Goal: Check status: Check status

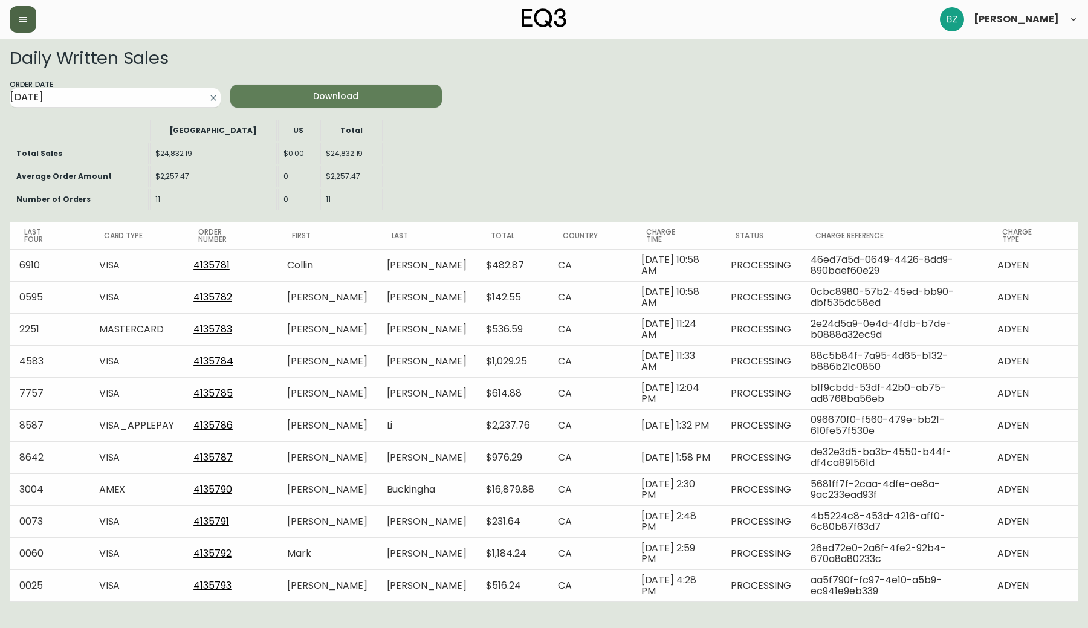
click at [22, 22] on icon "button" at bounding box center [23, 20] width 10 height 10
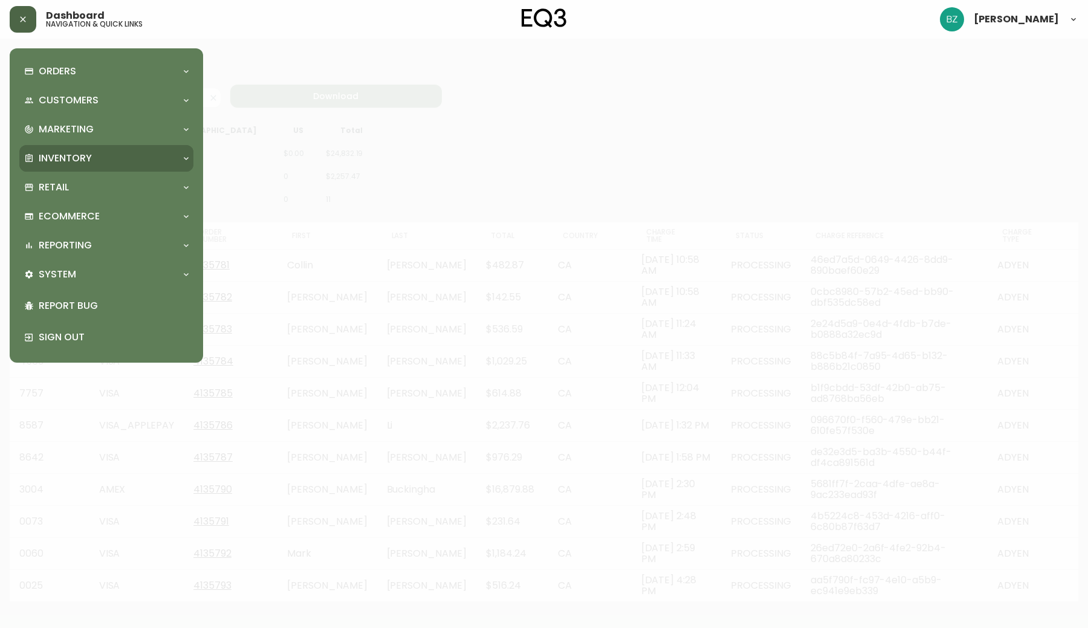
click at [101, 158] on div "Inventory" at bounding box center [100, 158] width 152 height 13
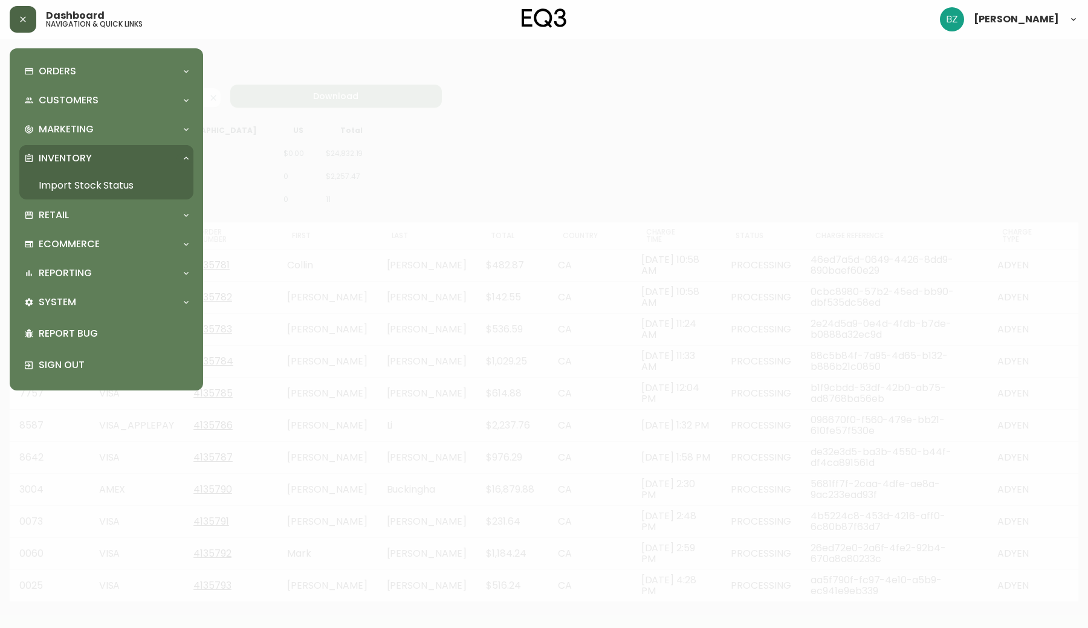
click at [106, 186] on link "Import Stock Status" at bounding box center [106, 186] width 174 height 28
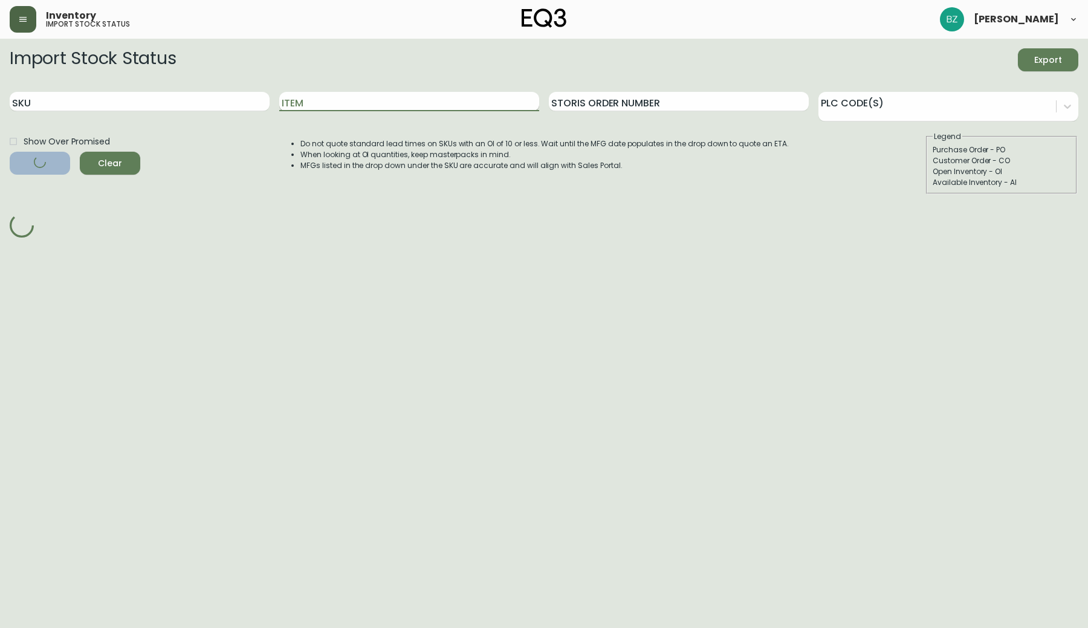
click at [404, 96] on input "Item" at bounding box center [409, 101] width 260 height 19
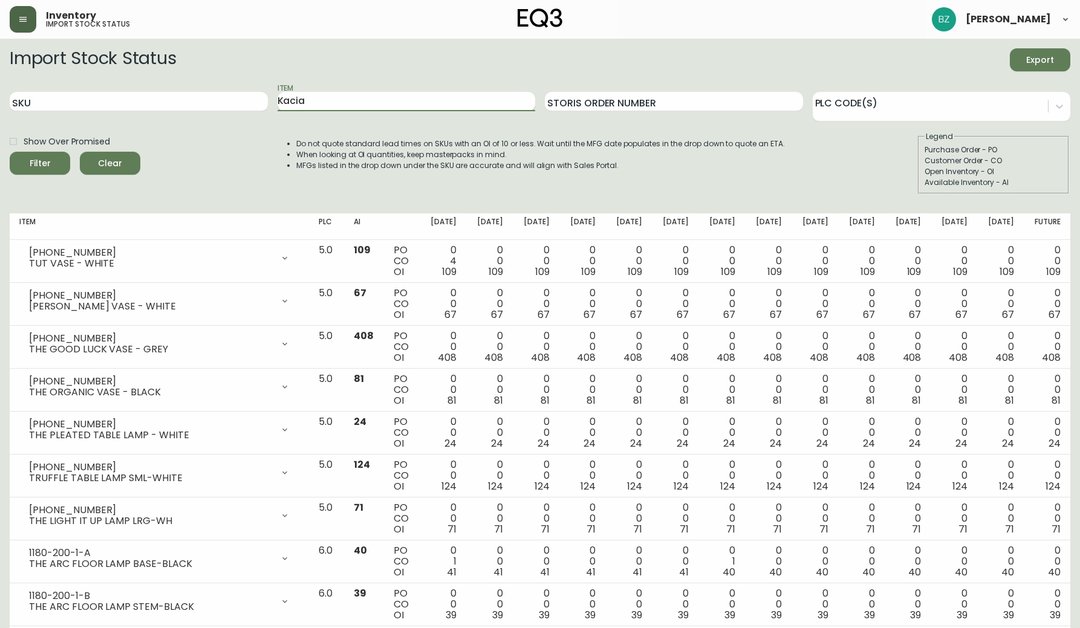
type input "Kacia"
click at [40, 163] on button "Filter" at bounding box center [40, 163] width 60 height 23
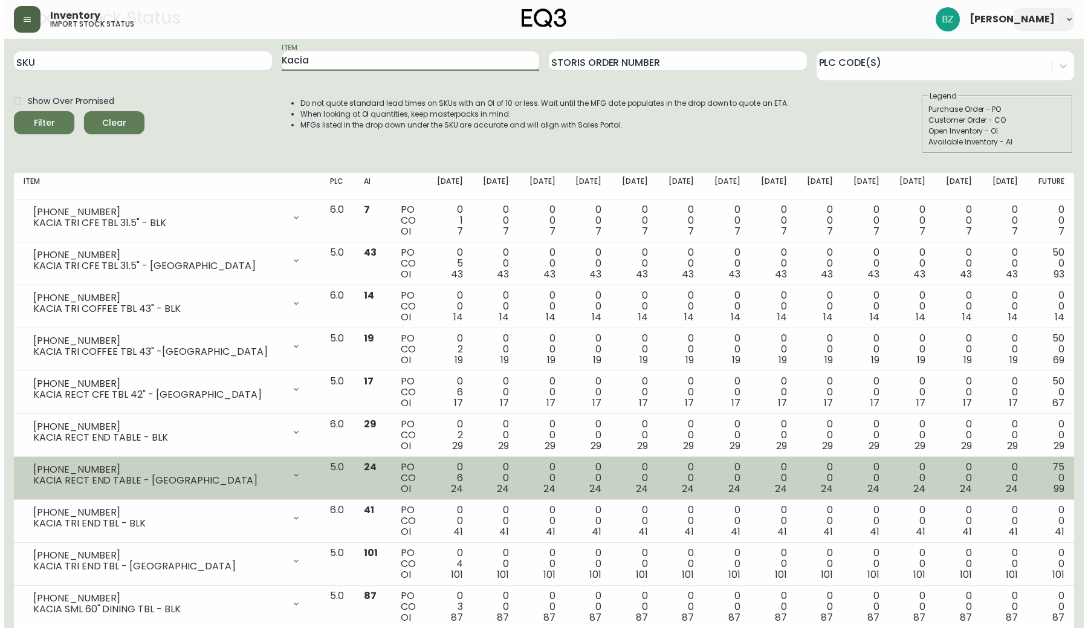
scroll to position [59, 0]
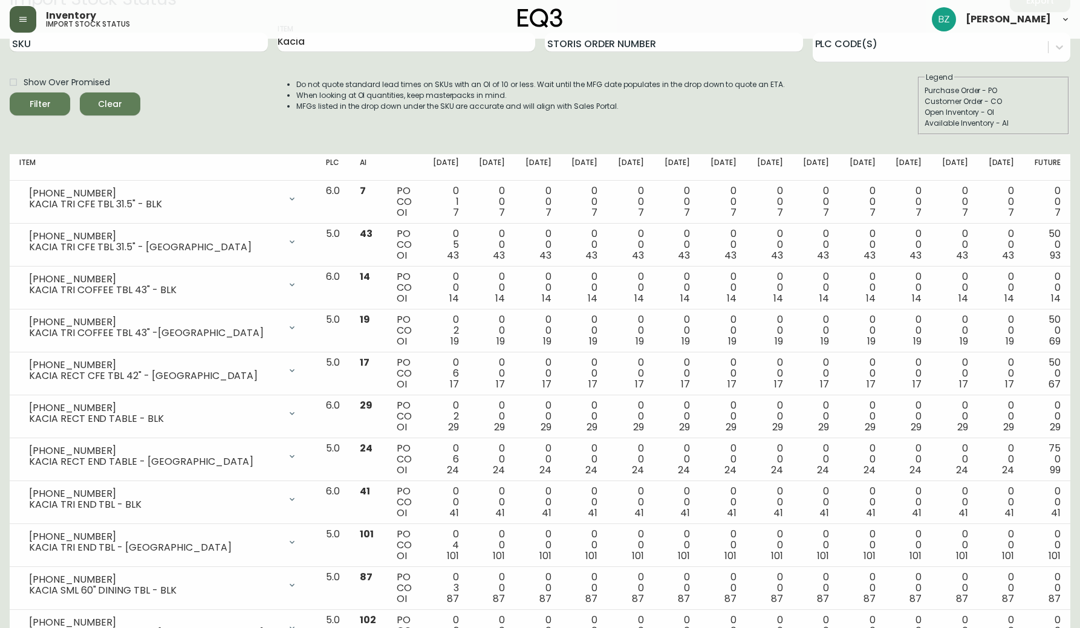
click at [24, 15] on icon "button" at bounding box center [23, 20] width 10 height 10
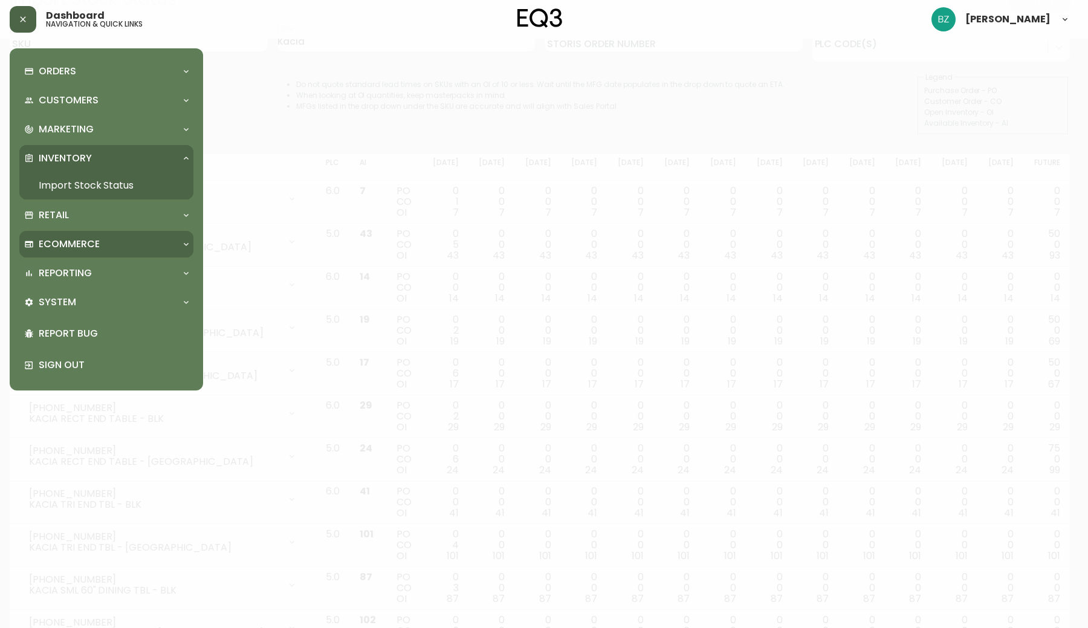
click at [177, 240] on div "Ecommerce" at bounding box center [106, 244] width 174 height 27
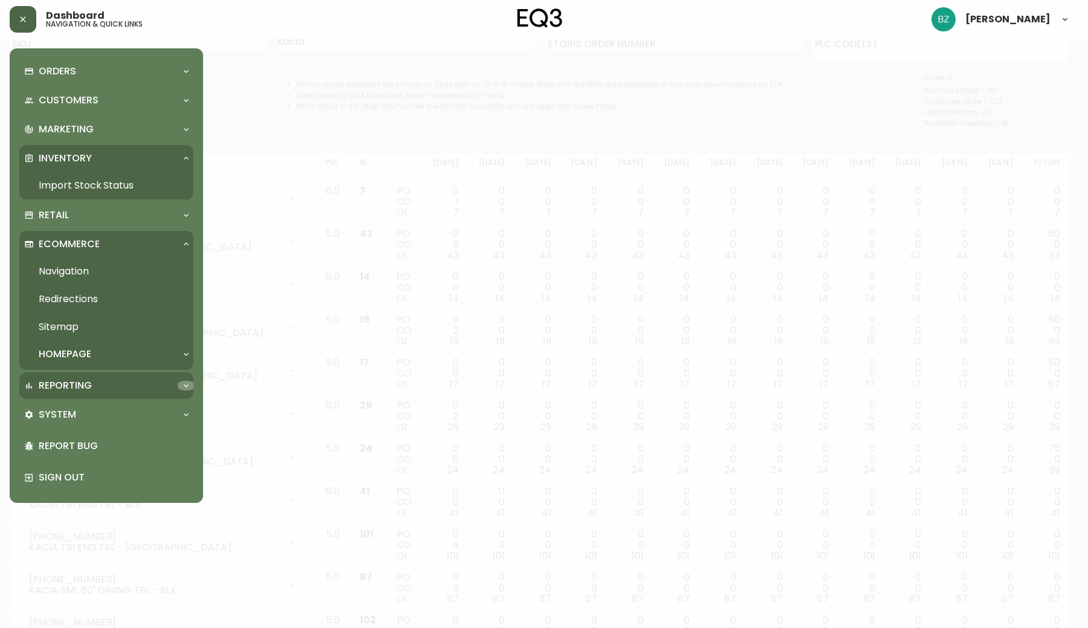
click at [185, 382] on icon at bounding box center [186, 386] width 10 height 10
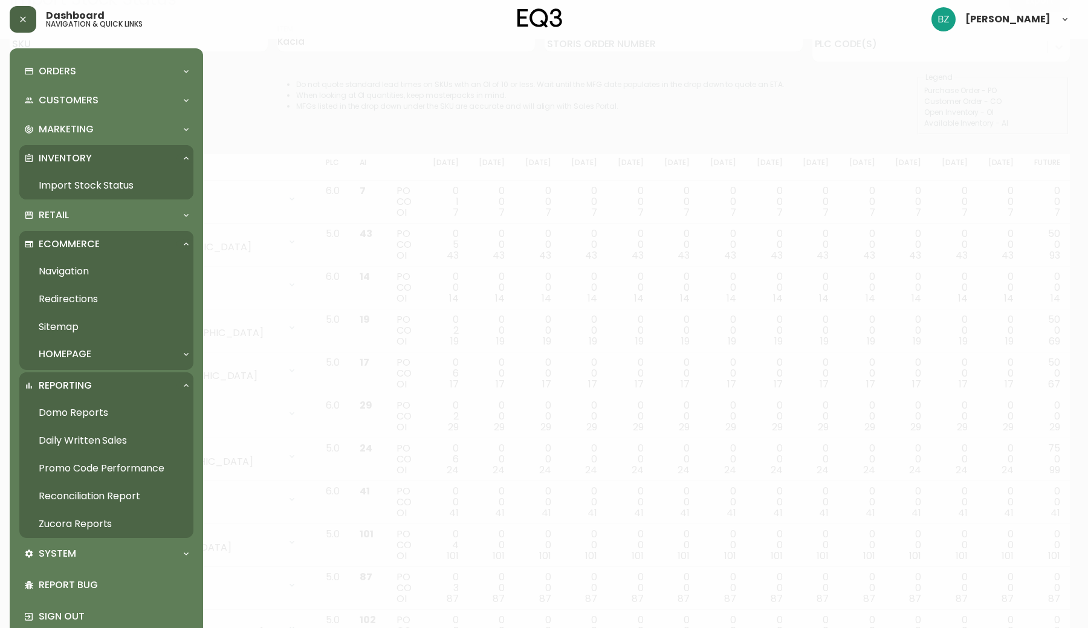
click at [106, 443] on link "Daily Written Sales" at bounding box center [106, 441] width 174 height 28
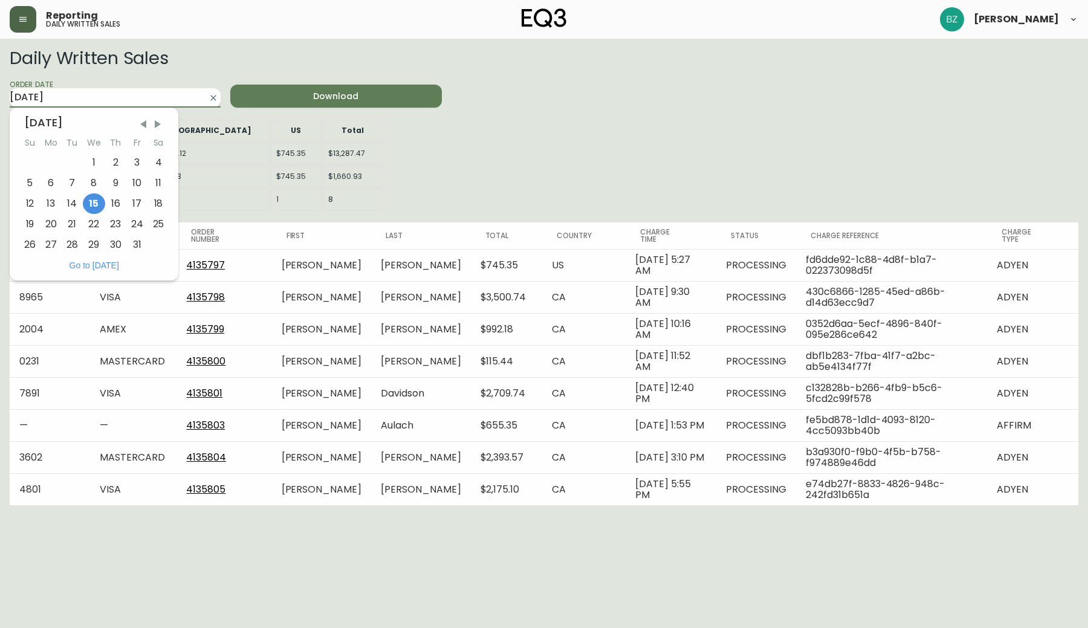
click at [153, 100] on input "[DATE]" at bounding box center [106, 97] width 192 height 19
click at [79, 204] on div "14" at bounding box center [72, 203] width 21 height 21
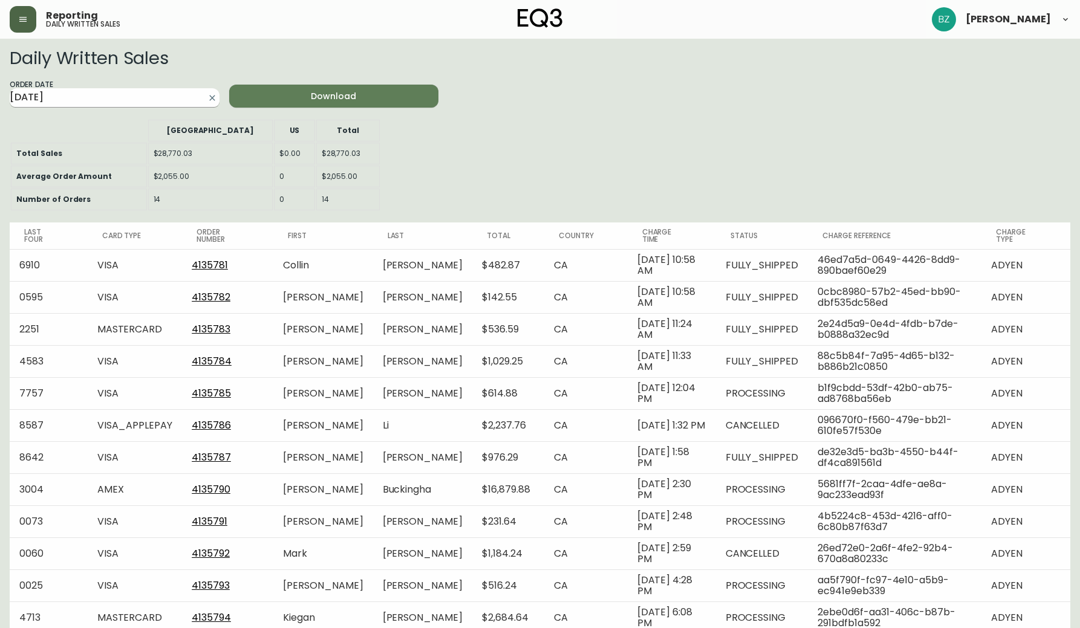
click at [167, 94] on input "[DATE]" at bounding box center [105, 97] width 190 height 19
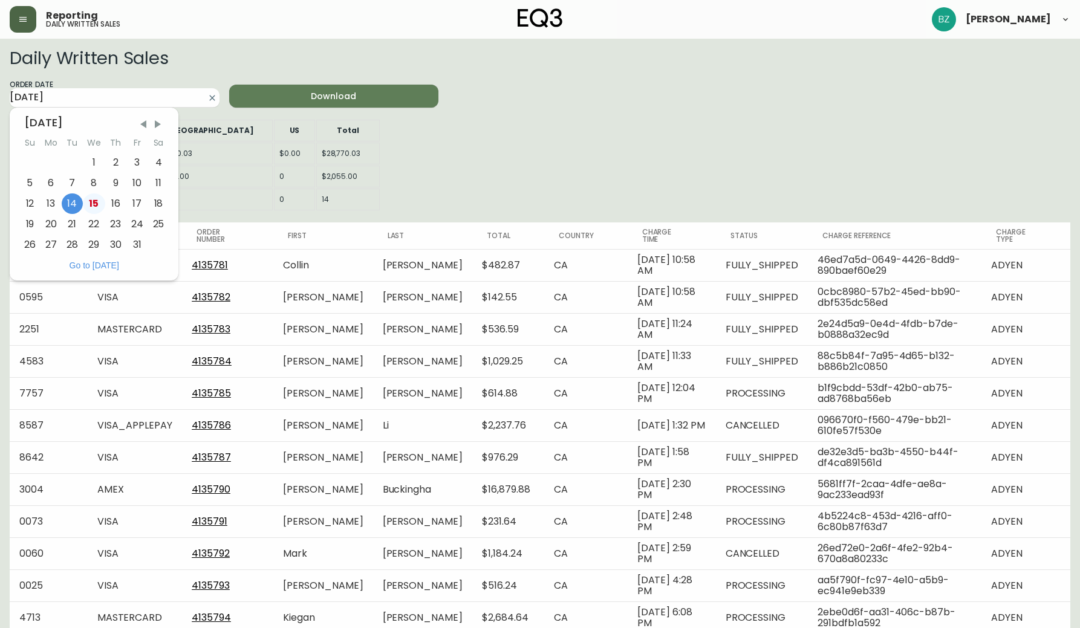
click at [94, 209] on div "15" at bounding box center [94, 203] width 22 height 21
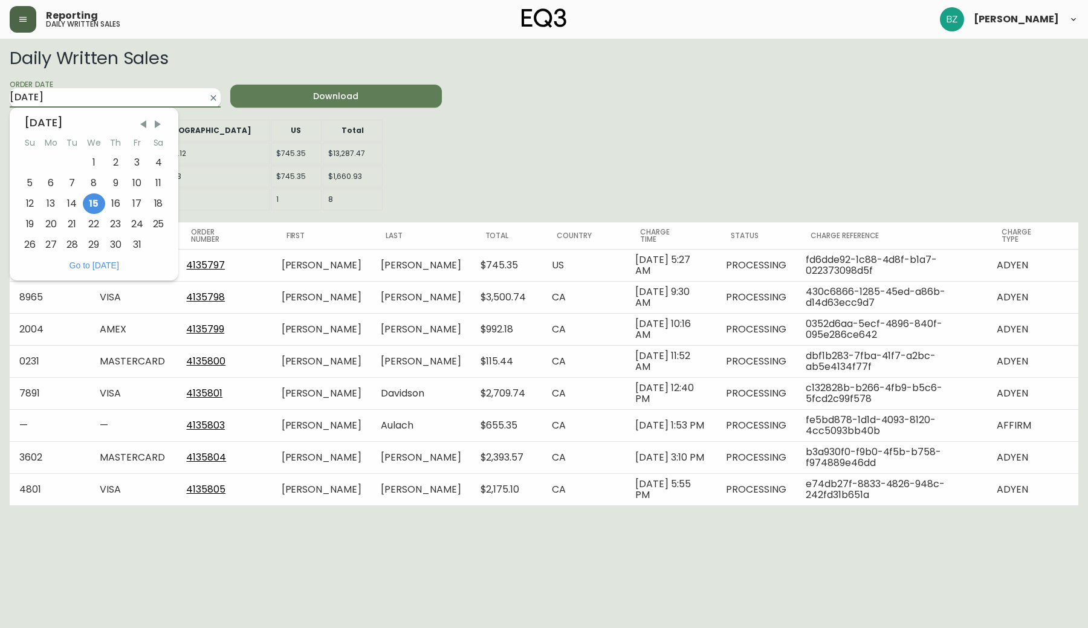
click at [124, 94] on input "[DATE]" at bounding box center [106, 97] width 192 height 19
click at [76, 204] on div "14" at bounding box center [72, 203] width 21 height 21
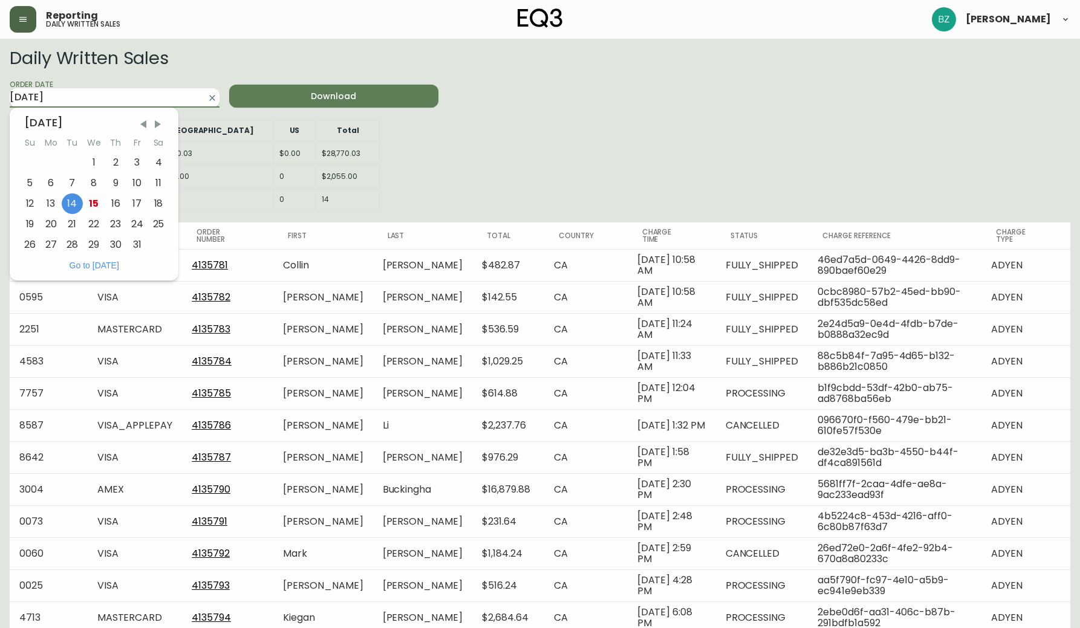
click at [153, 99] on input "[DATE]" at bounding box center [105, 97] width 190 height 19
click at [51, 210] on div "13" at bounding box center [51, 203] width 21 height 21
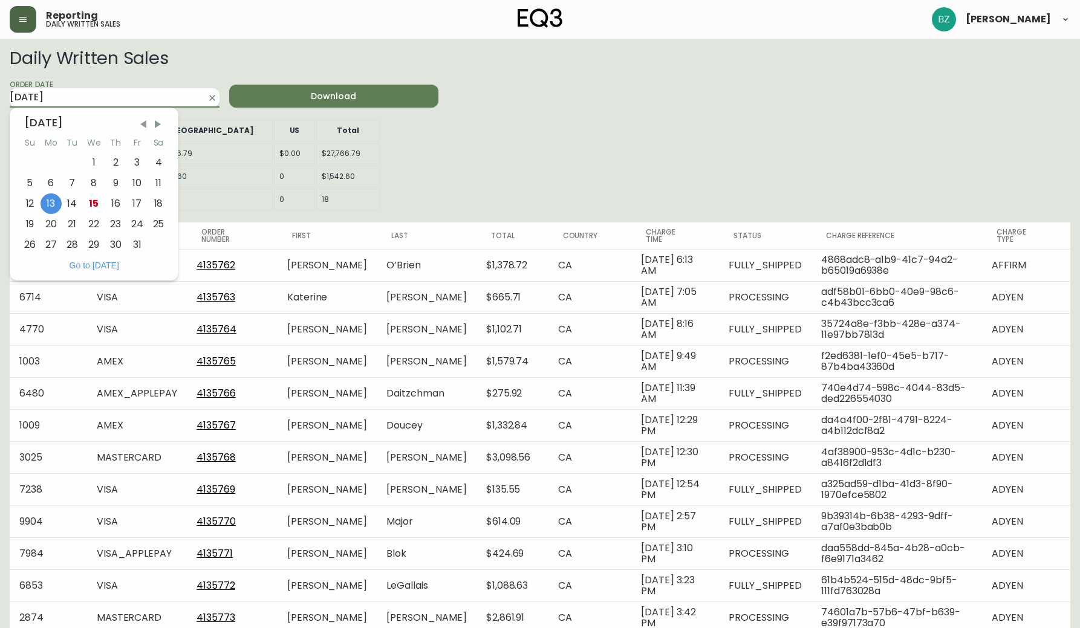
click at [160, 99] on input "[DATE]" at bounding box center [105, 97] width 190 height 19
click at [144, 125] on span "Previous Month" at bounding box center [143, 125] width 12 height 12
click at [50, 201] on div "15" at bounding box center [51, 203] width 21 height 21
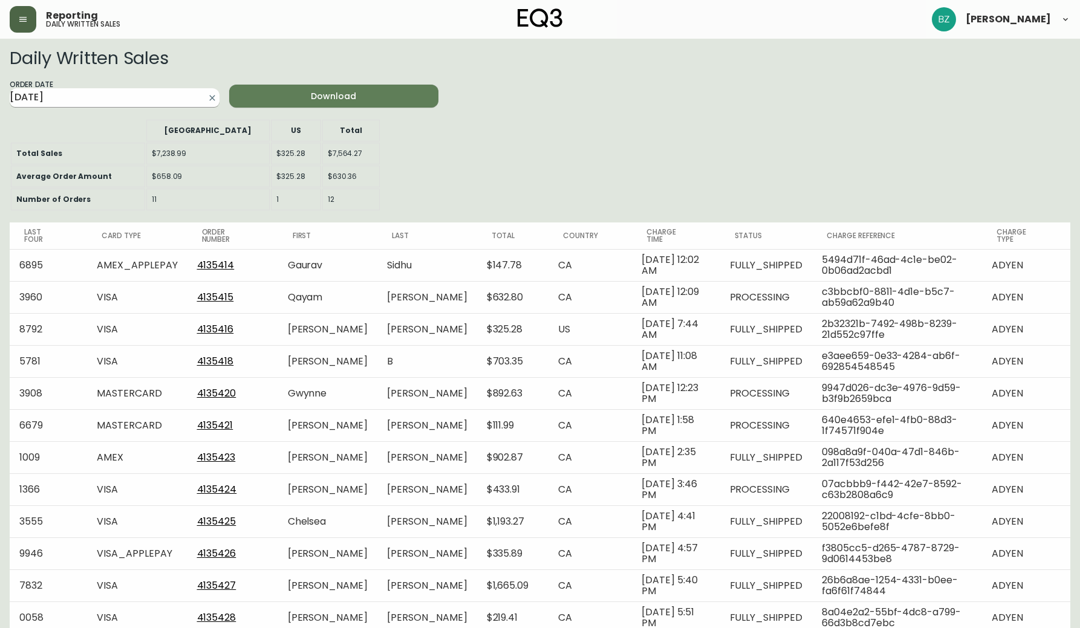
click at [151, 97] on input "[DATE]" at bounding box center [105, 97] width 190 height 19
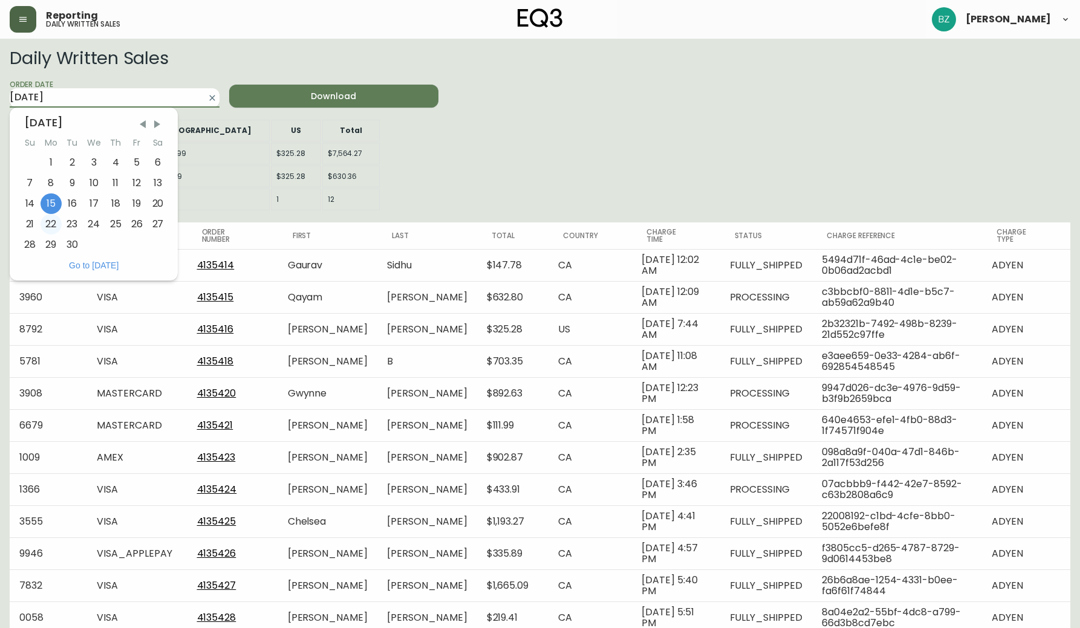
click at [47, 215] on div "22" at bounding box center [51, 224] width 21 height 21
type input "[DATE]"
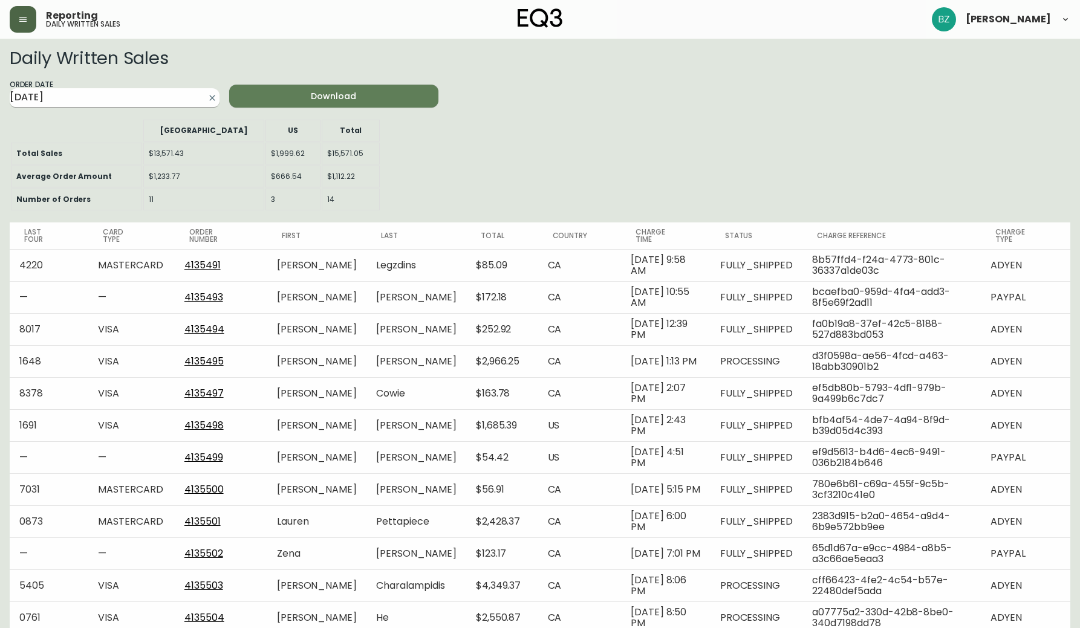
click at [132, 92] on input "[DATE]" at bounding box center [105, 97] width 190 height 19
